Goal: Task Accomplishment & Management: Manage account settings

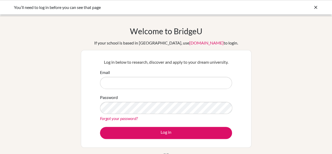
click at [117, 83] on input "Email" at bounding box center [166, 83] width 132 height 12
type input "[EMAIL_ADDRESS][DOMAIN_NAME]"
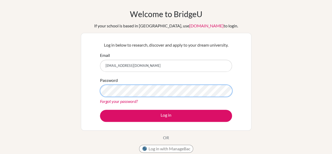
scroll to position [17, 0]
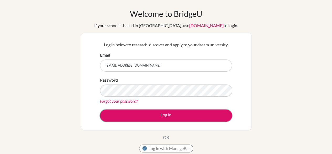
click at [172, 111] on button "Log in" at bounding box center [166, 115] width 132 height 12
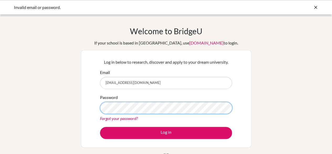
scroll to position [25, 0]
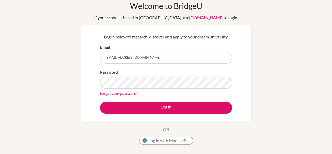
click at [123, 94] on link "Forgot your password?" at bounding box center [119, 92] width 38 height 5
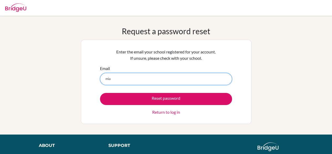
type input "[EMAIL_ADDRESS][DOMAIN_NAME]"
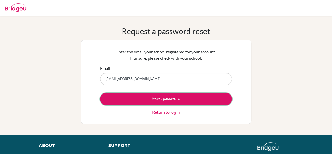
click at [159, 98] on button "Reset password" at bounding box center [166, 99] width 132 height 12
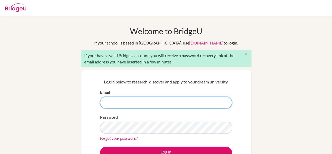
click at [130, 106] on input "Email" at bounding box center [166, 102] width 132 height 12
type input "[EMAIL_ADDRESS][DOMAIN_NAME]"
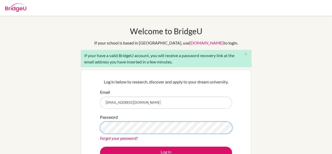
click at [100, 146] on button "Log in" at bounding box center [166, 152] width 132 height 12
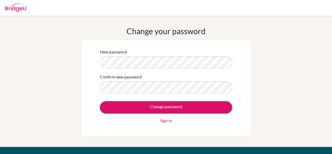
click at [160, 106] on input "Change password" at bounding box center [166, 107] width 132 height 12
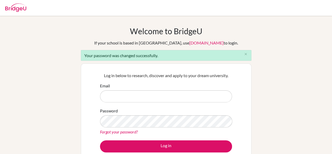
click at [19, 10] on img at bounding box center [15, 7] width 21 height 8
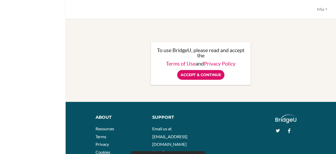
click at [202, 72] on input "Accept & Continue" at bounding box center [200, 75] width 47 height 10
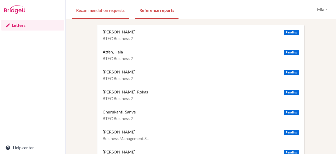
click at [117, 14] on link "Recommendation requests" at bounding box center [100, 10] width 57 height 18
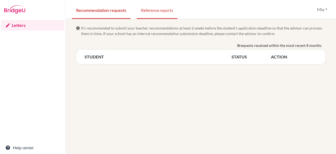
click at [163, 8] on link "Reference reports" at bounding box center [157, 10] width 41 height 18
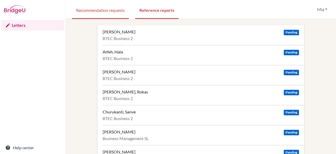
click at [112, 11] on link "Recommendation requests" at bounding box center [100, 10] width 57 height 18
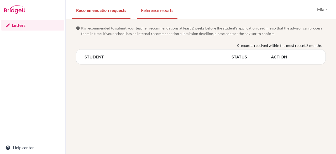
click at [169, 15] on link "Reference reports" at bounding box center [157, 10] width 41 height 18
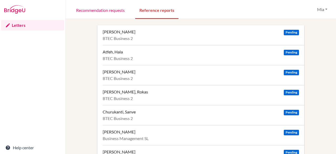
click at [285, 33] on span "Pending" at bounding box center [291, 33] width 15 height 6
click at [153, 46] on div "Atfeh, Hala Pending BTEC Business 2" at bounding box center [204, 55] width 202 height 20
click at [122, 56] on div "BTEC Business 2" at bounding box center [201, 58] width 196 height 5
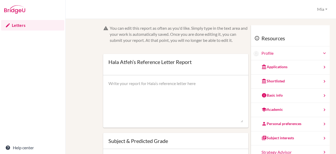
click at [257, 14] on div "Hala Atfeh’s Reference Letter Report Mia Profile Log out Your browser is not su…" at bounding box center [201, 9] width 270 height 19
click at [288, 67] on div "Applications" at bounding box center [290, 67] width 79 height 14
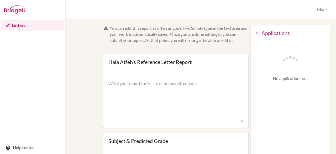
click at [254, 33] on icon at bounding box center [256, 32] width 5 height 5
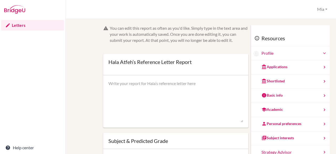
click at [274, 65] on div "Applications" at bounding box center [274, 66] width 26 height 5
